Goal: Find specific page/section: Find specific page/section

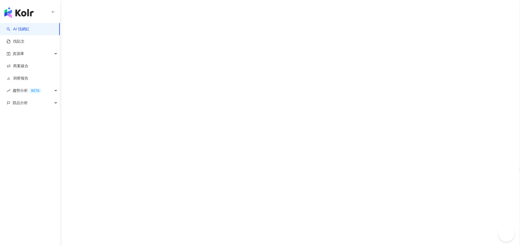
select select "*****"
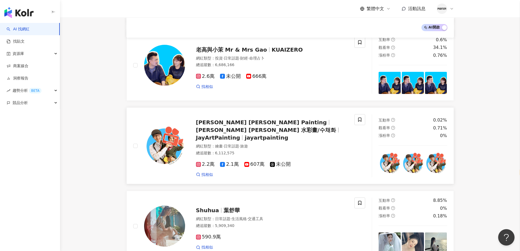
scroll to position [844, 0]
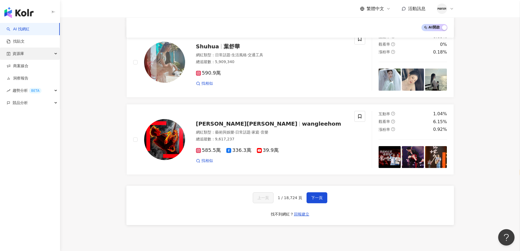
click at [43, 56] on div "資源庫" at bounding box center [30, 53] width 60 height 12
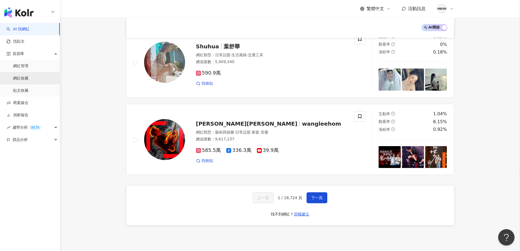
click at [25, 77] on link "網紅收藏" at bounding box center [20, 78] width 15 height 5
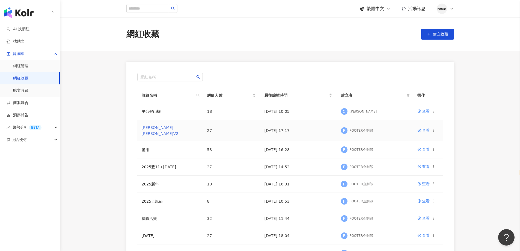
click at [153, 131] on link "[PERSON_NAME][PERSON_NAME]V2" at bounding box center [160, 130] width 37 height 10
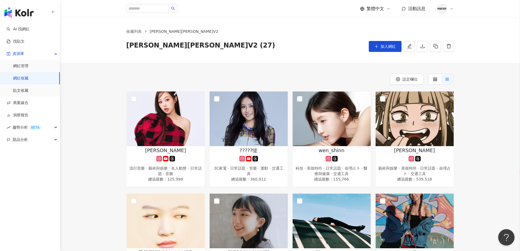
click at [24, 81] on link "網紅收藏" at bounding box center [20, 78] width 15 height 5
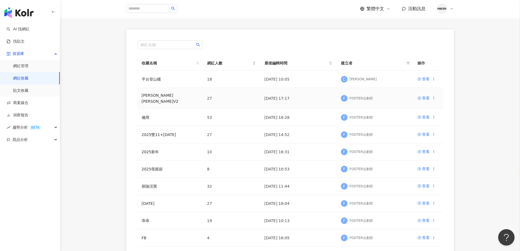
scroll to position [82, 0]
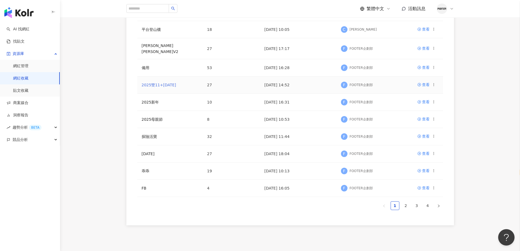
click at [156, 83] on link "2025雙11+[DATE]" at bounding box center [159, 85] width 35 height 4
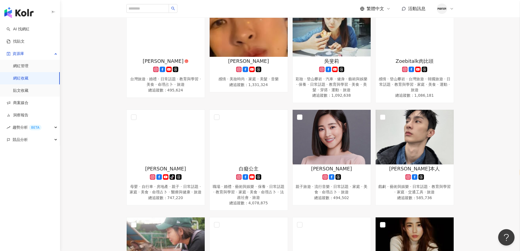
scroll to position [240, 0]
